Goal: Task Accomplishment & Management: Use online tool/utility

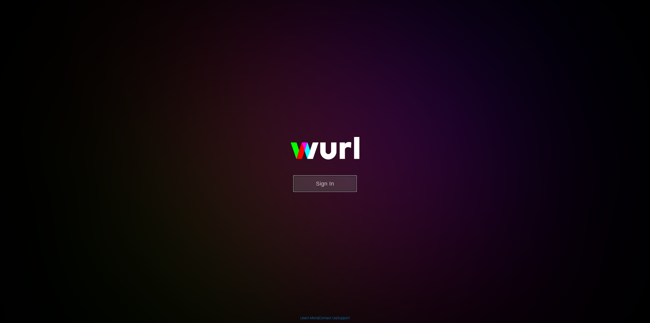
click at [334, 191] on button "Sign In" at bounding box center [325, 183] width 64 height 17
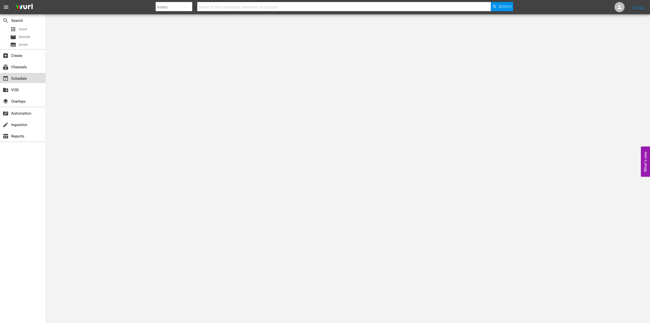
click at [26, 78] on div "event_available Schedule" at bounding box center [14, 77] width 28 height 5
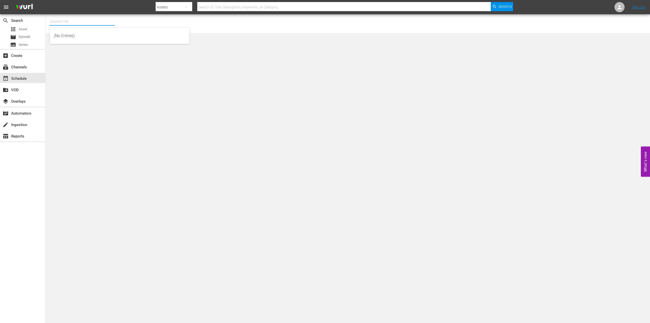
click at [98, 22] on input "text" at bounding box center [82, 21] width 65 height 12
click at [90, 37] on div "[PERSON_NAME] (2126 - plaion_pictures_gmbh_donmatteo_1)" at bounding box center [120, 36] width 132 height 12
type input "[PERSON_NAME] (2126 - plaion_pictures_gmbh_donmatteo_1)"
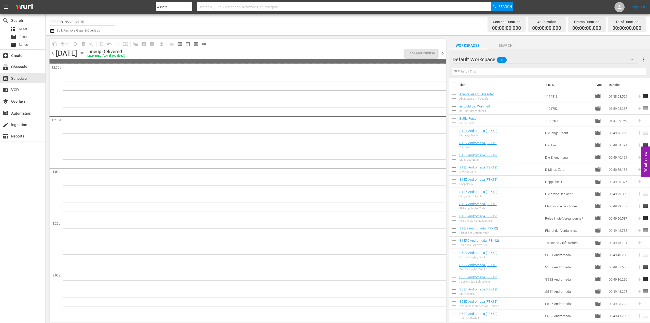
click at [180, 44] on span "calendar_view_week_outlined" at bounding box center [179, 43] width 5 height 5
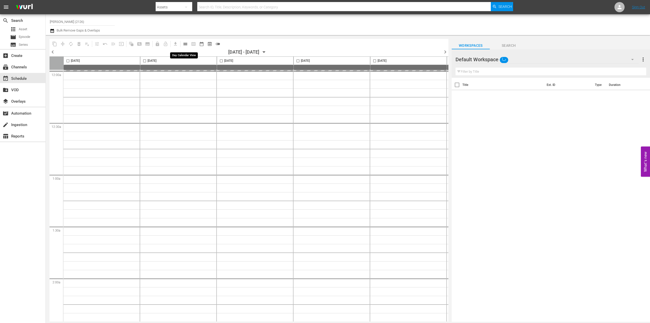
click at [187, 43] on span "calendar_view_day_outlined" at bounding box center [185, 43] width 5 height 5
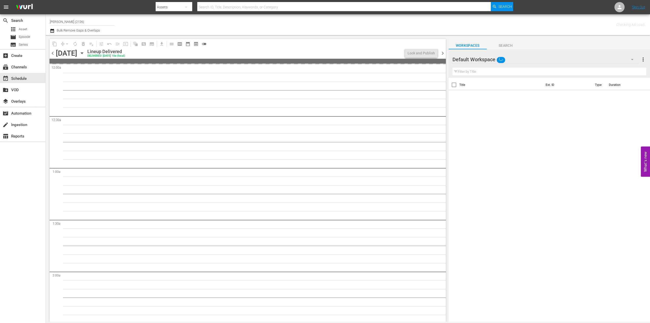
click at [189, 43] on span "date_range_outlined" at bounding box center [187, 43] width 5 height 5
